Goal: Information Seeking & Learning: Learn about a topic

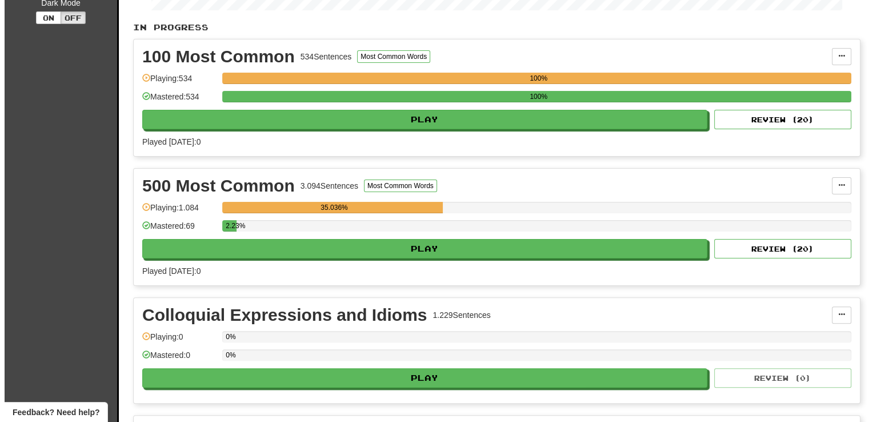
scroll to position [248, 0]
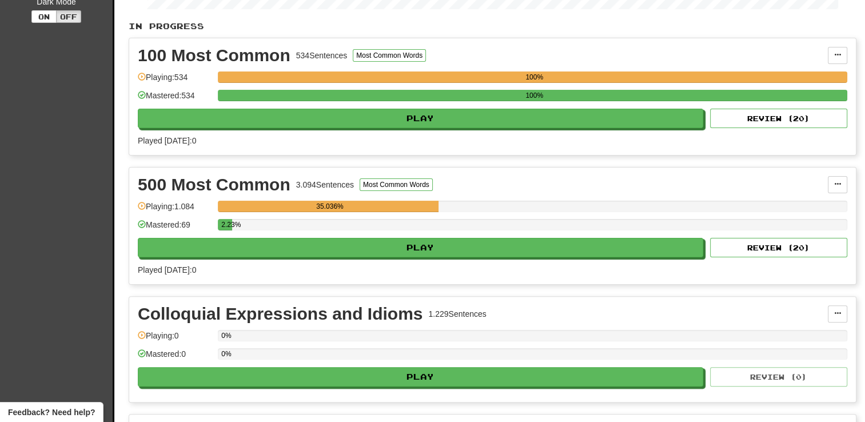
click at [483, 255] on div "500 Most Common 3.094 Sentences Most Common Words Manage Sentences Unpin from D…" at bounding box center [492, 225] width 726 height 117
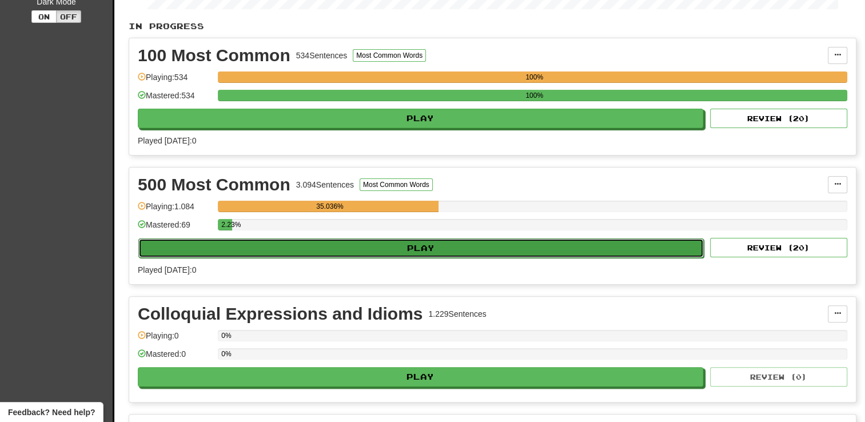
click at [480, 245] on button "Play" at bounding box center [420, 247] width 565 height 19
select select "**"
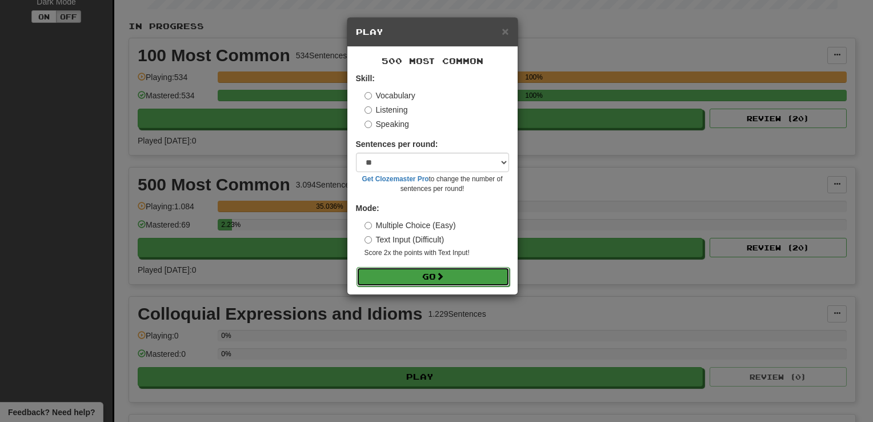
click at [440, 276] on span at bounding box center [440, 276] width 8 height 8
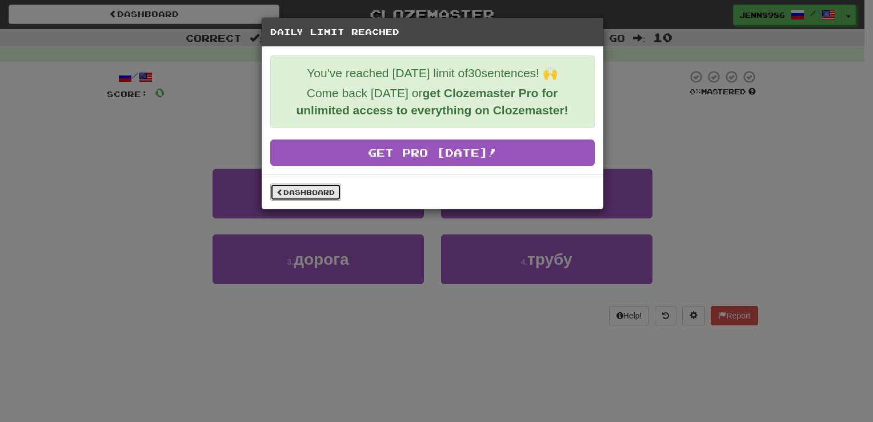
click at [303, 193] on link "Dashboard" at bounding box center [305, 191] width 71 height 17
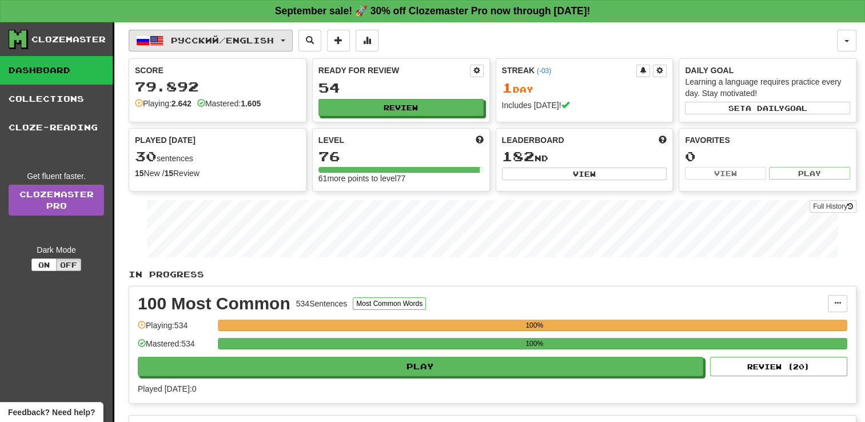
click at [203, 36] on span "Русский / English" at bounding box center [222, 40] width 103 height 10
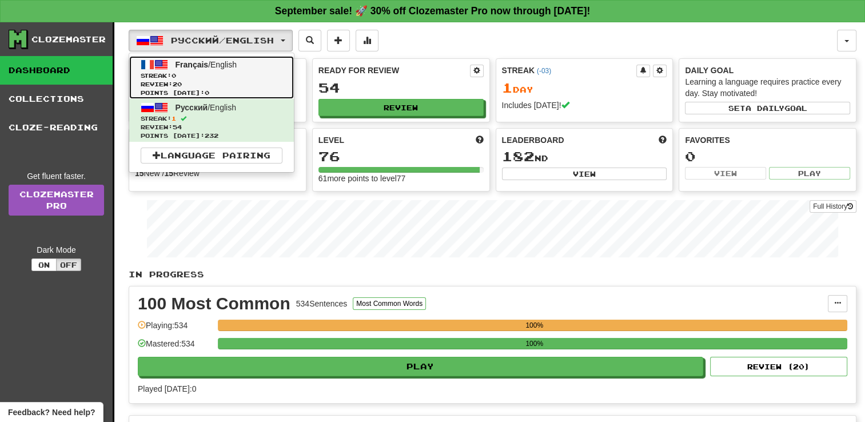
click at [201, 82] on span "Review: 20" at bounding box center [212, 84] width 142 height 9
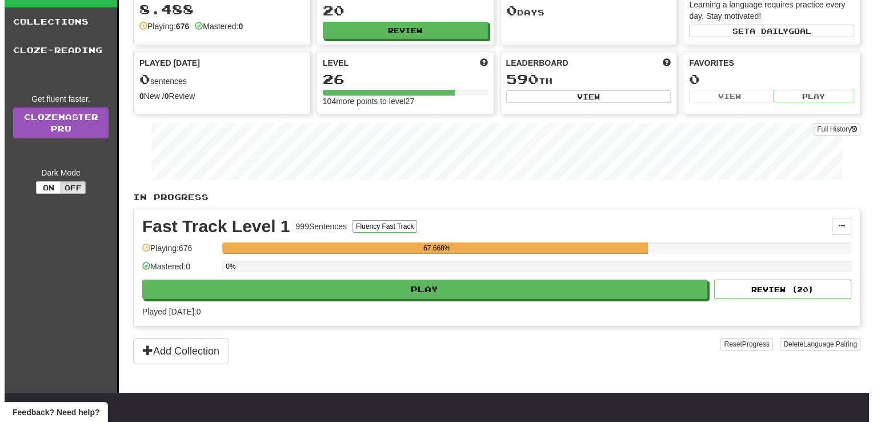
scroll to position [78, 0]
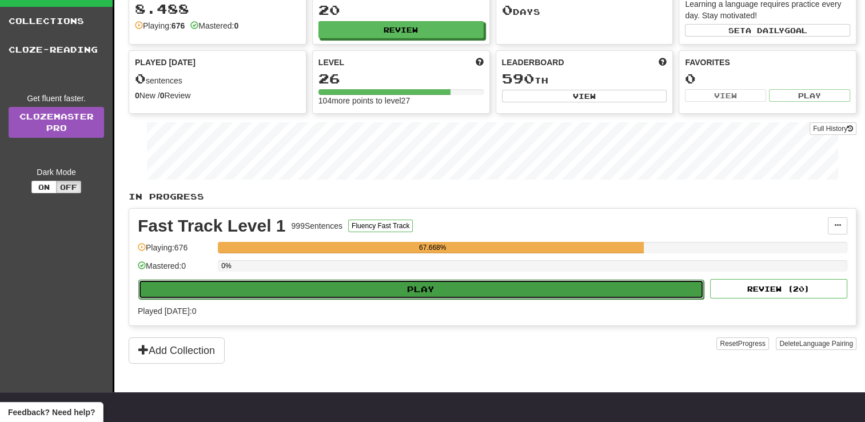
click at [408, 286] on button "Play" at bounding box center [420, 288] width 565 height 19
select select "**"
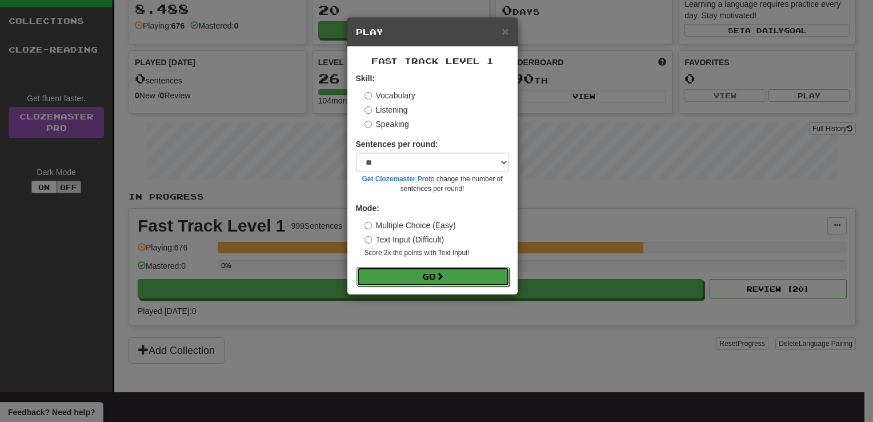
click at [406, 273] on button "Go" at bounding box center [433, 276] width 153 height 19
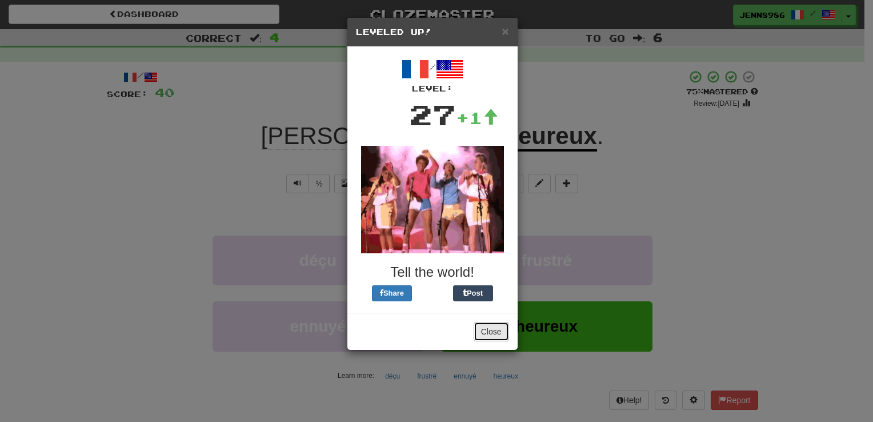
click at [486, 326] on button "Close" at bounding box center [491, 331] width 35 height 19
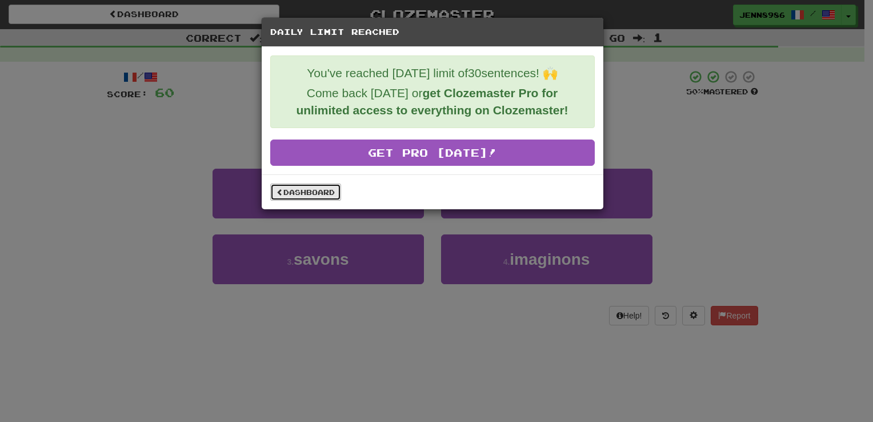
click at [303, 198] on link "Dashboard" at bounding box center [305, 191] width 71 height 17
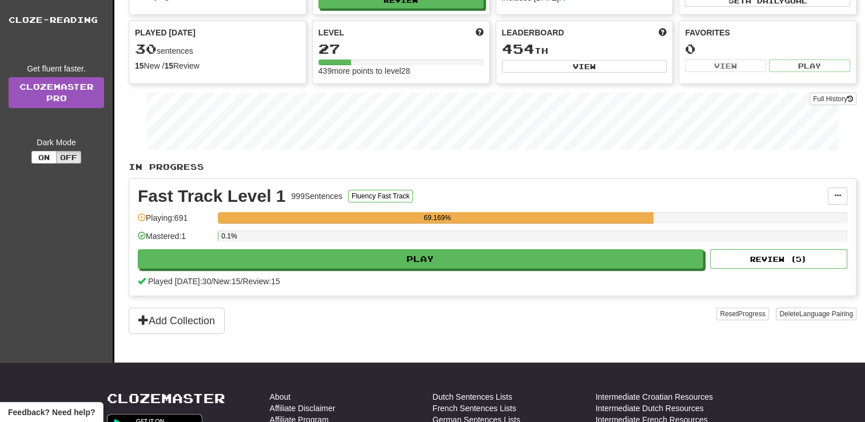
scroll to position [157, 0]
